Goal: Information Seeking & Learning: Understand process/instructions

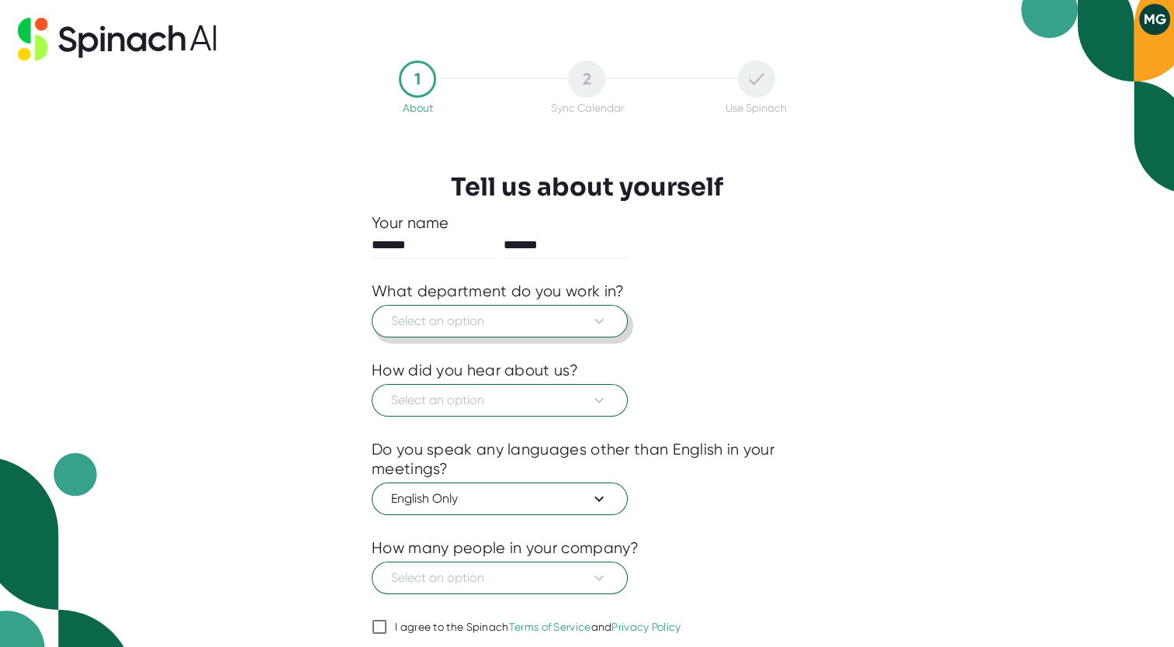
click at [520, 326] on span "Select an option" at bounding box center [499, 321] width 217 height 19
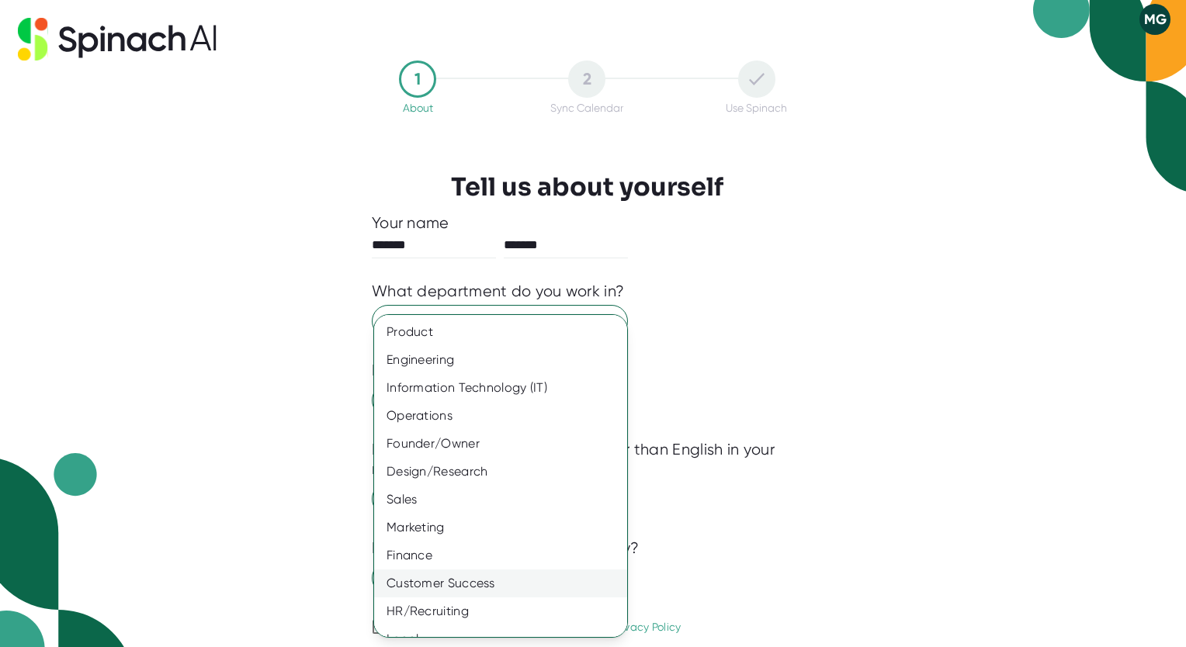
click at [451, 576] on div "Customer Success" at bounding box center [506, 584] width 265 height 28
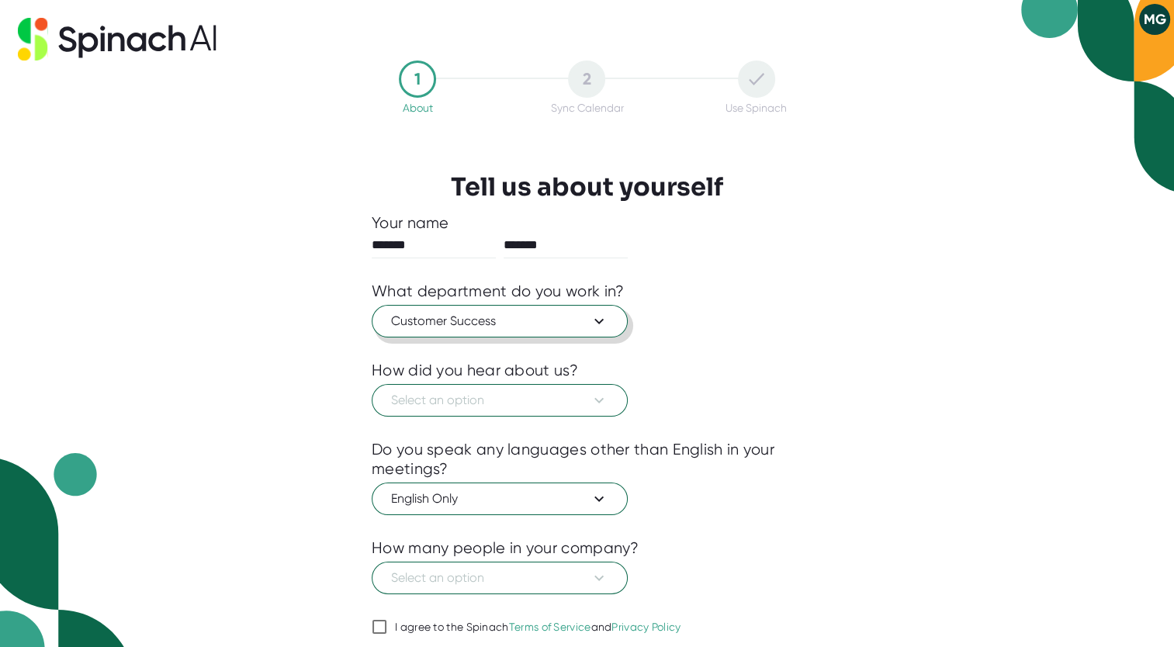
scroll to position [53, 0]
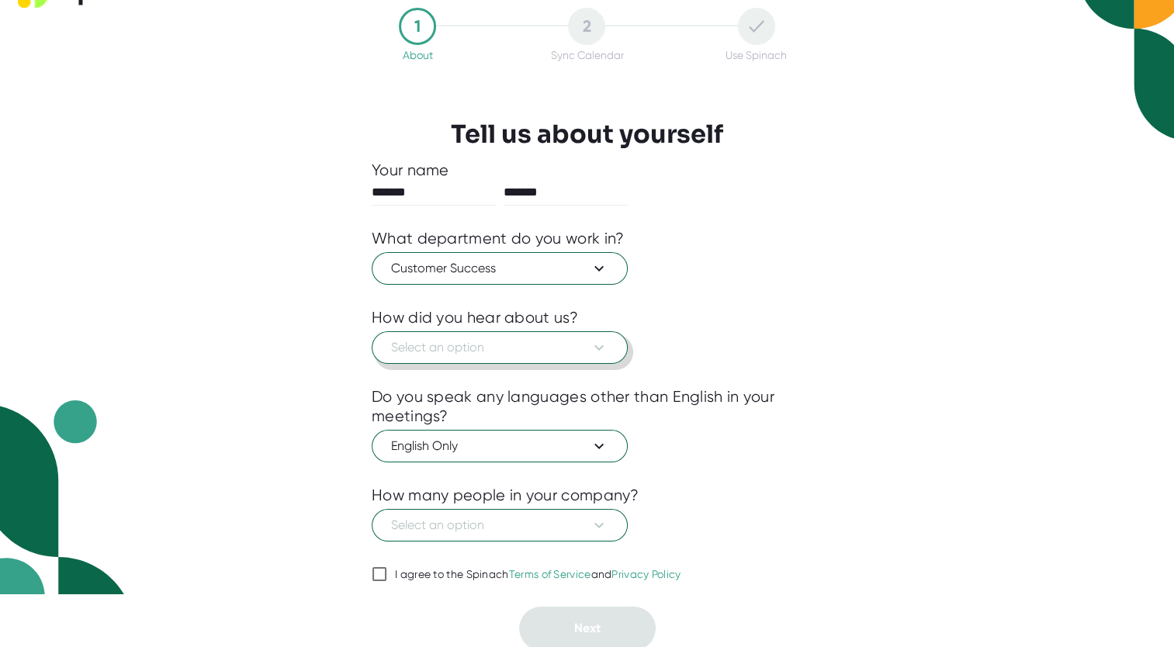
click at [475, 352] on span "Select an option" at bounding box center [499, 347] width 217 height 19
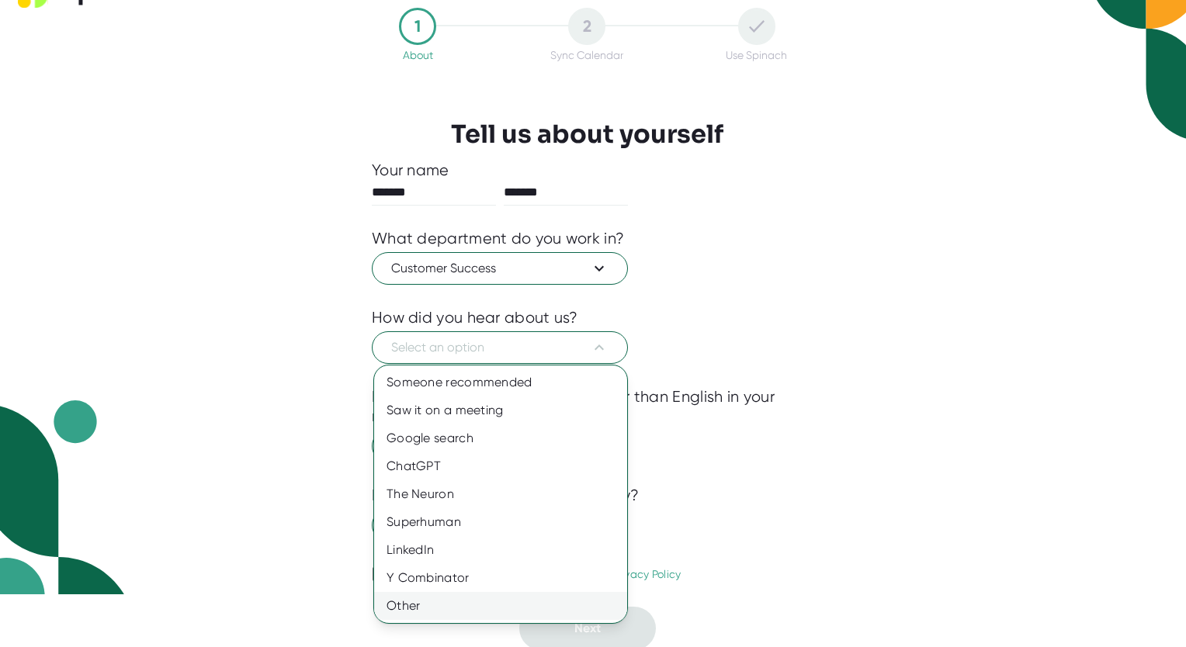
click at [422, 618] on div "Other" at bounding box center [500, 606] width 253 height 28
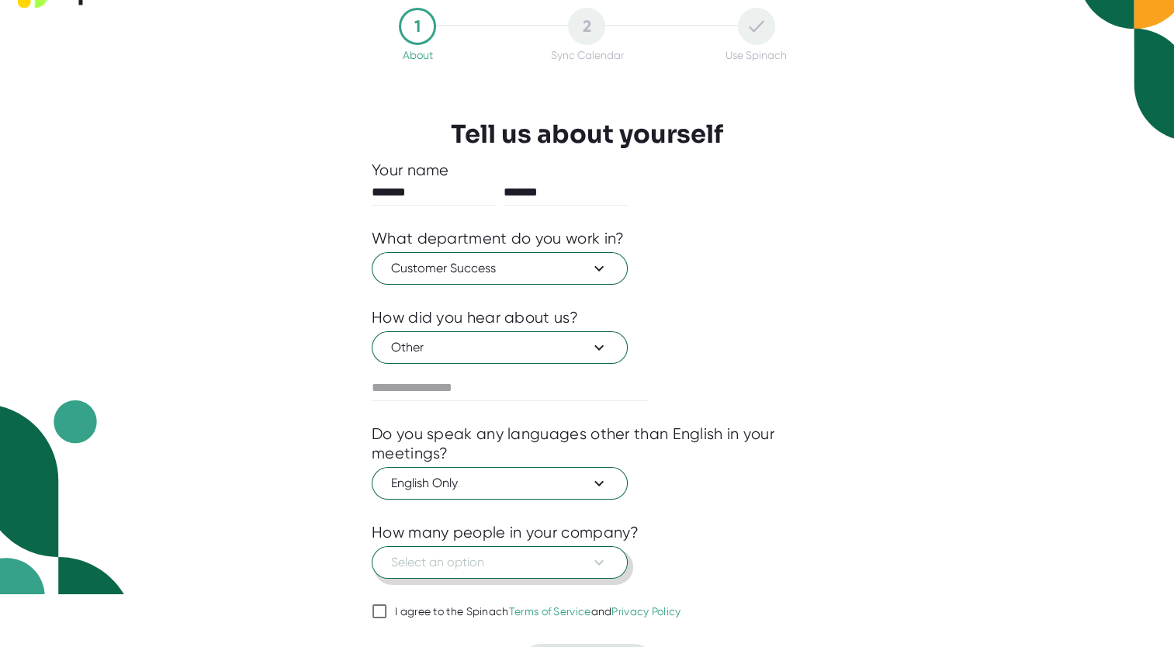
click at [436, 562] on span "Select an option" at bounding box center [499, 562] width 217 height 19
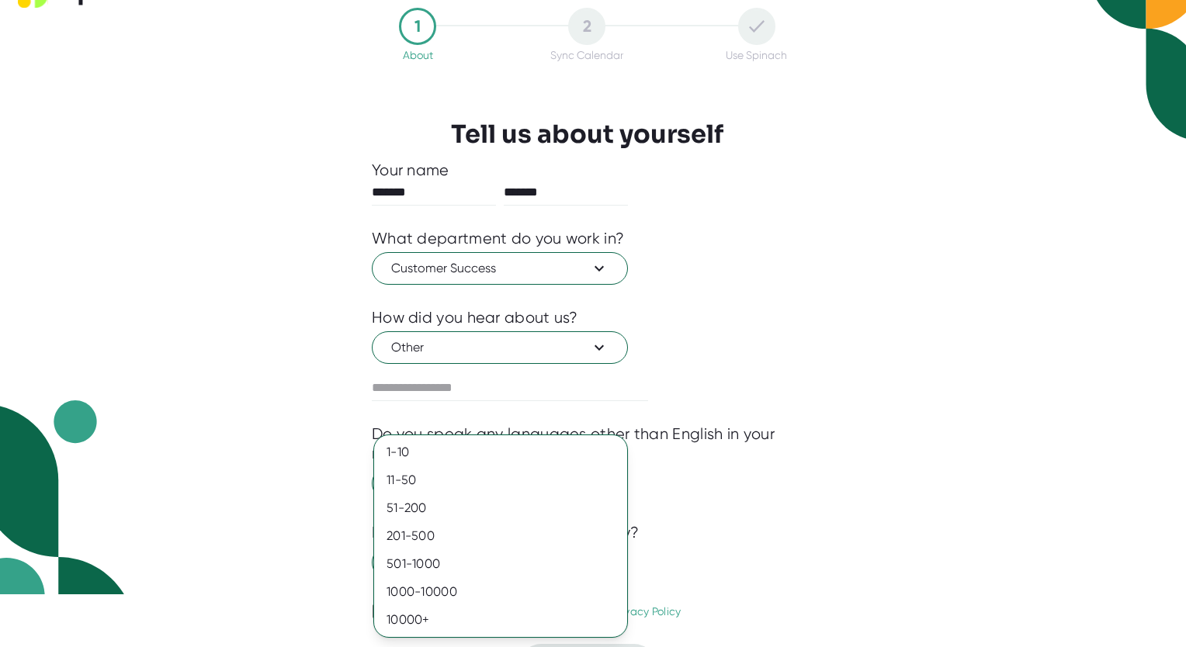
click at [696, 489] on div at bounding box center [593, 323] width 1186 height 647
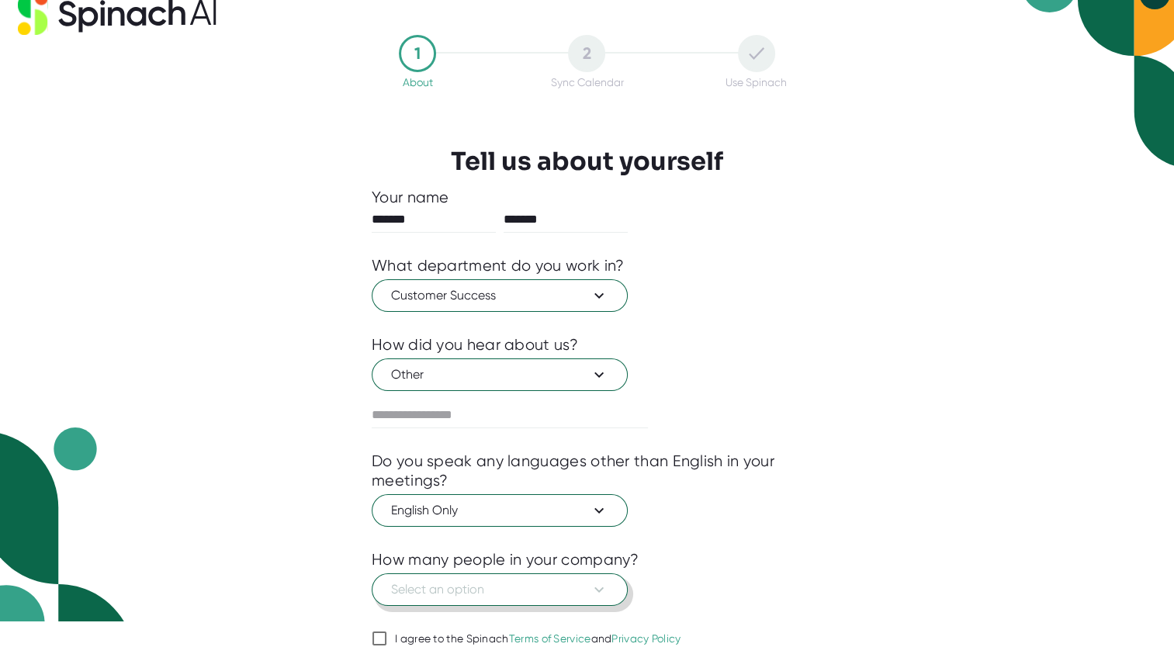
scroll to position [0, 0]
